Goal: Information Seeking & Learning: Learn about a topic

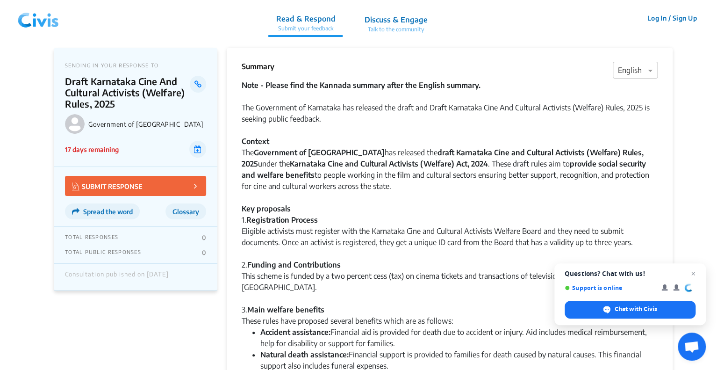
click at [361, 239] on div "Eligible activists must register with the Karnataka Cine and Cultural Activists…" at bounding box center [450, 236] width 416 height 22
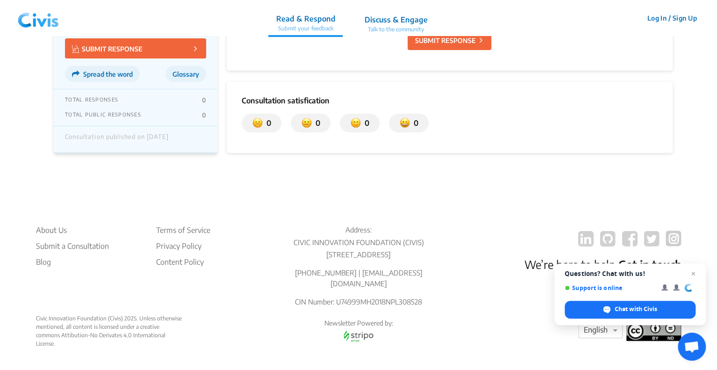
scroll to position [1800, 0]
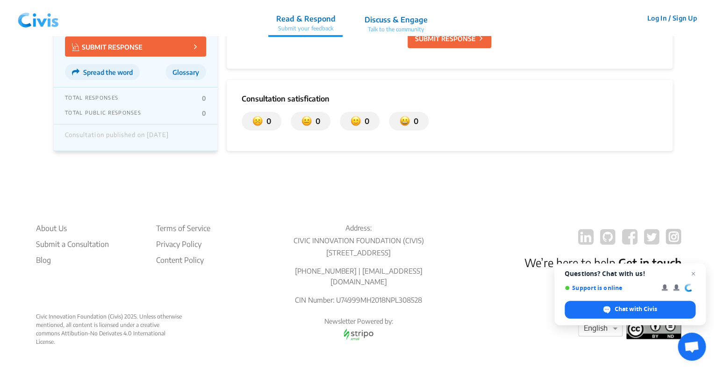
click at [361, 239] on p "CIVIC INNOVATION FOUNDATION (CIVIS)" at bounding box center [359, 240] width 174 height 11
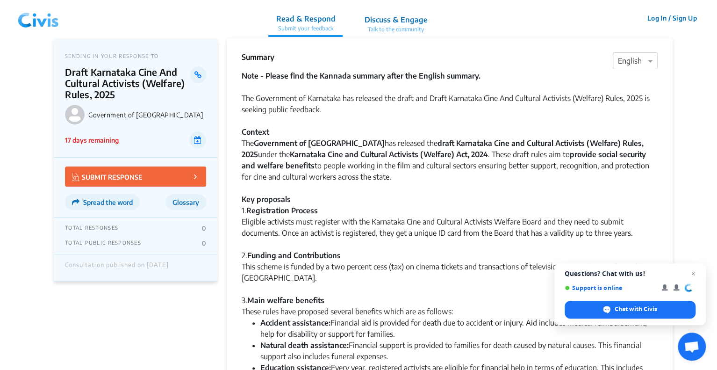
scroll to position [0, 0]
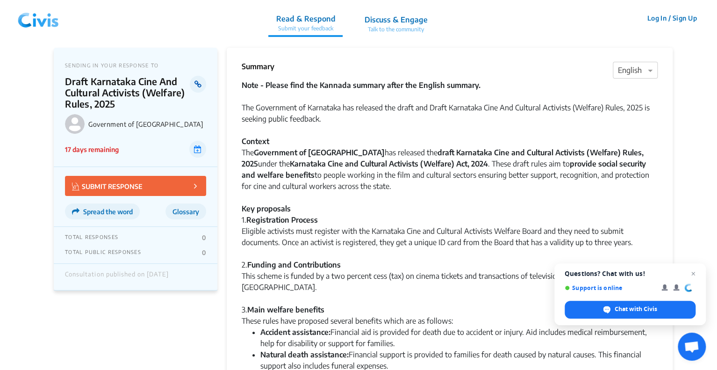
click at [200, 82] on icon at bounding box center [197, 83] width 7 height 7
